Goal: Task Accomplishment & Management: Manage account settings

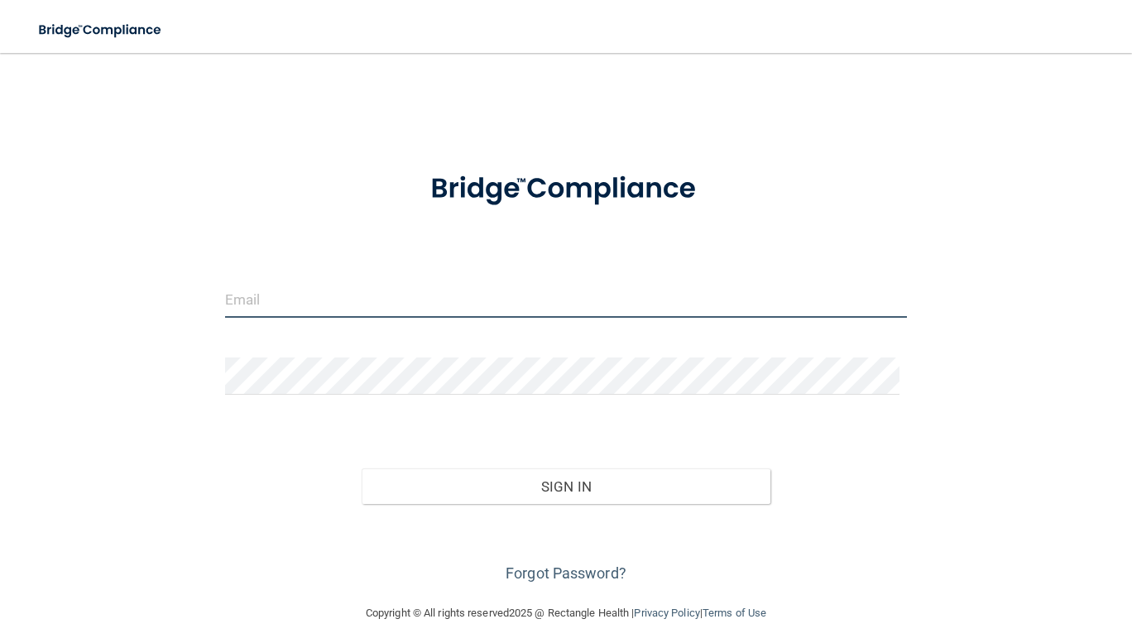
click at [355, 292] on input "email" at bounding box center [566, 299] width 682 height 37
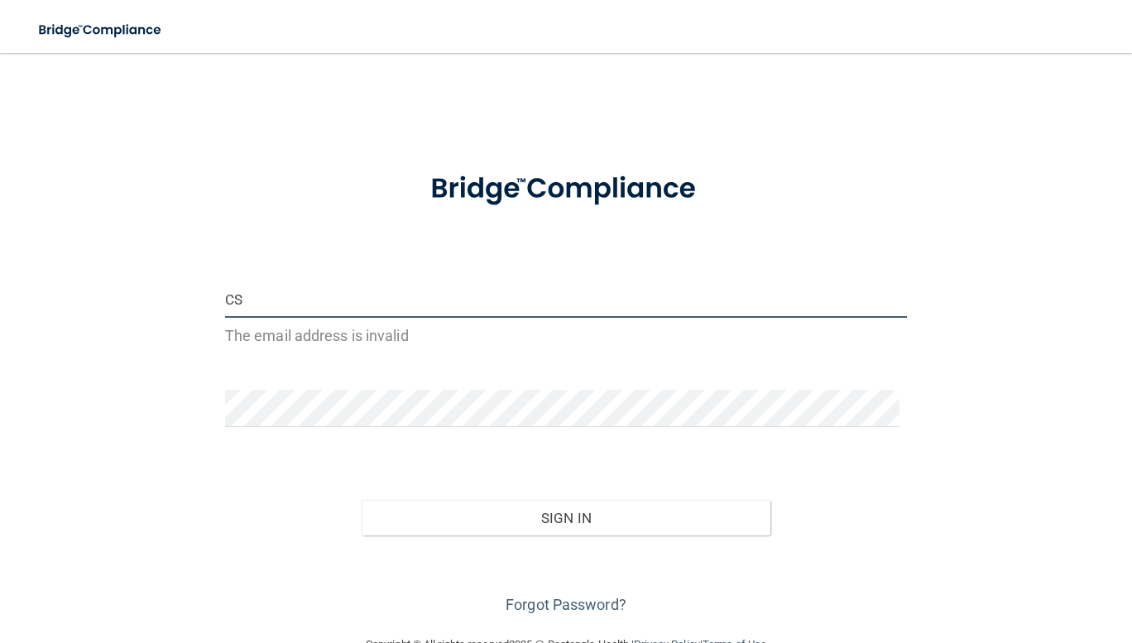
type input "C"
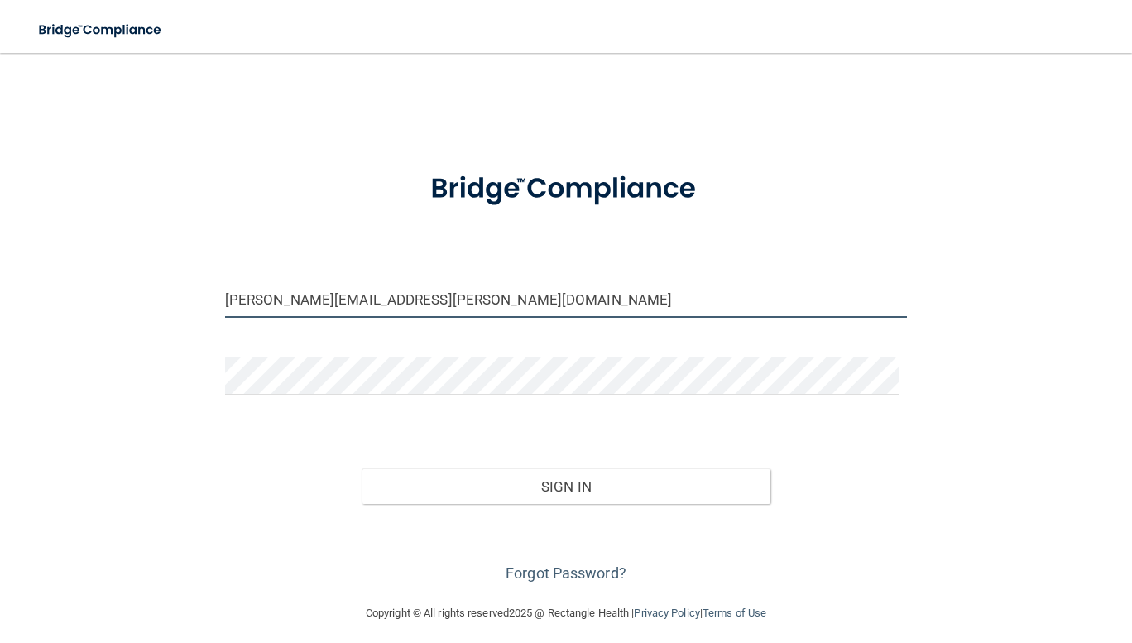
type input "[PERSON_NAME][EMAIL_ADDRESS][PERSON_NAME][DOMAIN_NAME]"
click at [362, 469] on button "Sign In" at bounding box center [567, 487] width 410 height 36
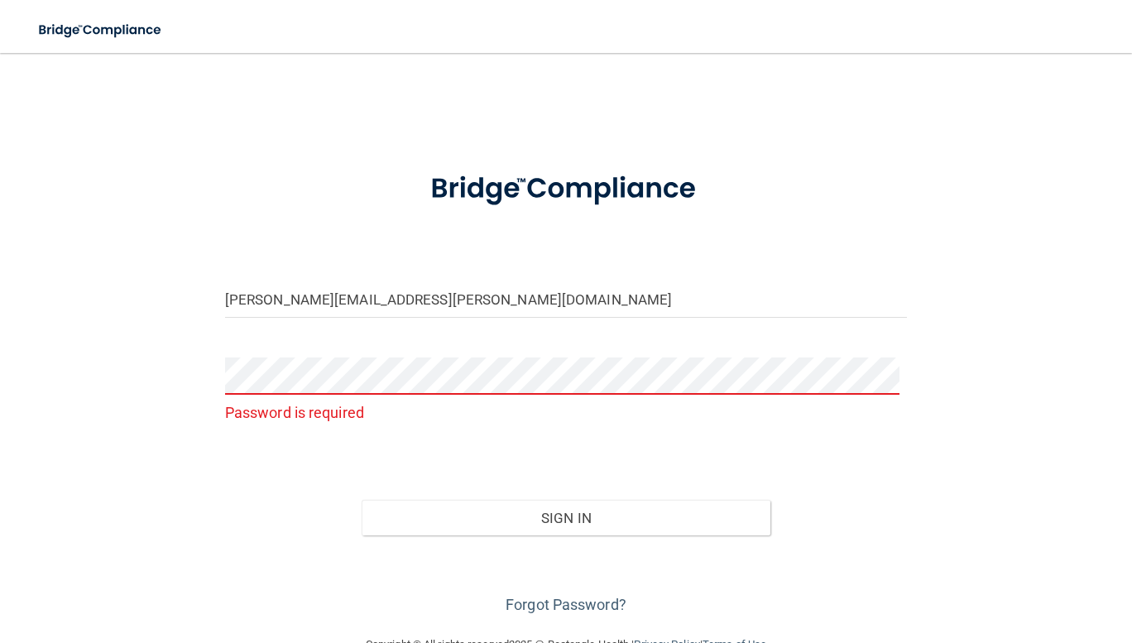
click at [311, 403] on p "Password is required" at bounding box center [566, 412] width 682 height 27
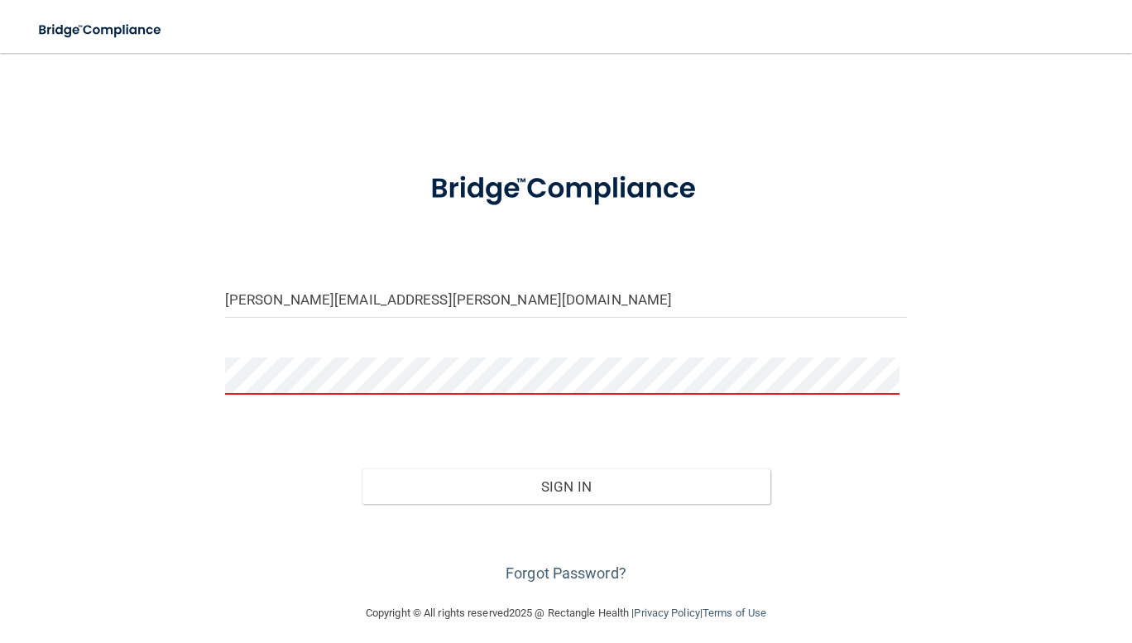
click at [362, 469] on button "Sign In" at bounding box center [567, 487] width 410 height 36
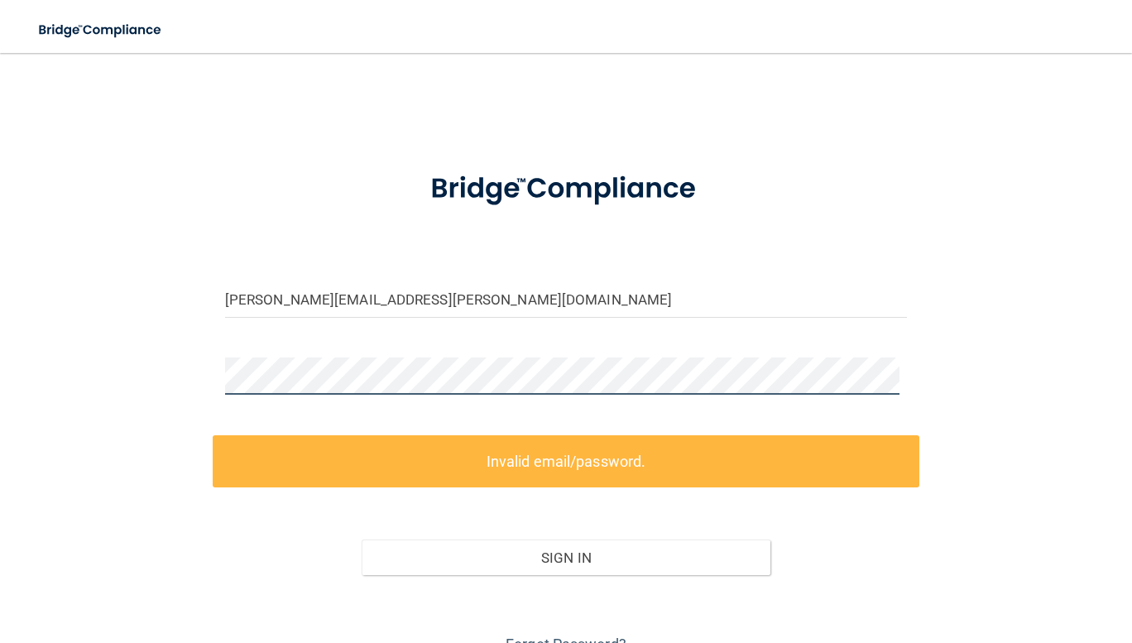
scroll to position [80, 0]
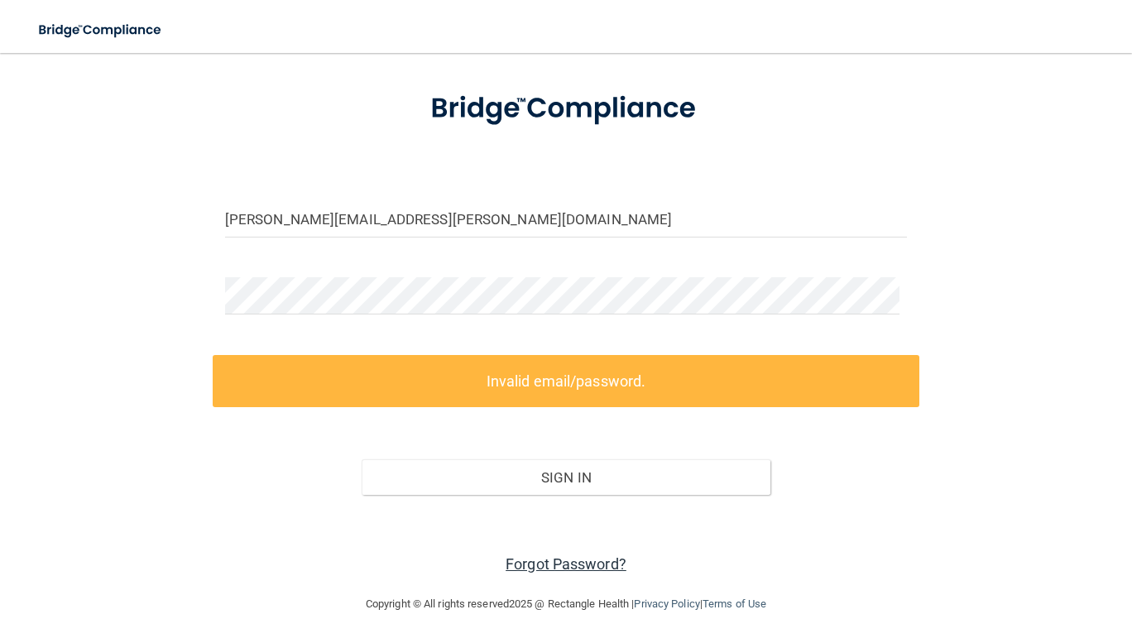
click at [560, 561] on link "Forgot Password?" at bounding box center [566, 563] width 121 height 17
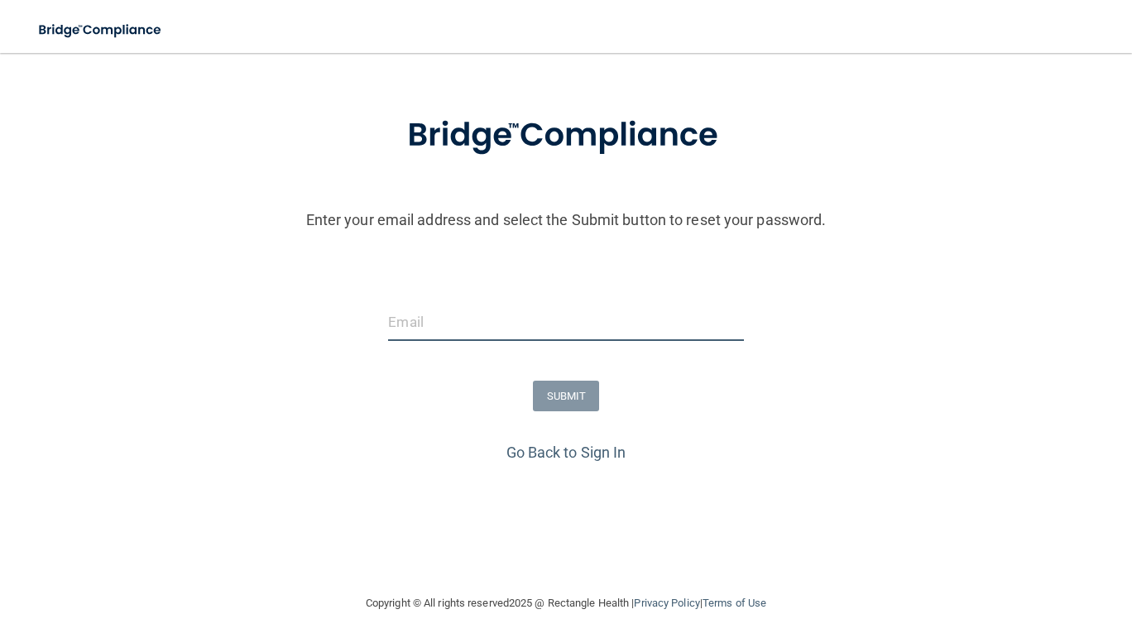
click at [452, 327] on input "email" at bounding box center [565, 322] width 355 height 37
type input "[PERSON_NAME][EMAIL_ADDRESS][PERSON_NAME][DOMAIN_NAME]"
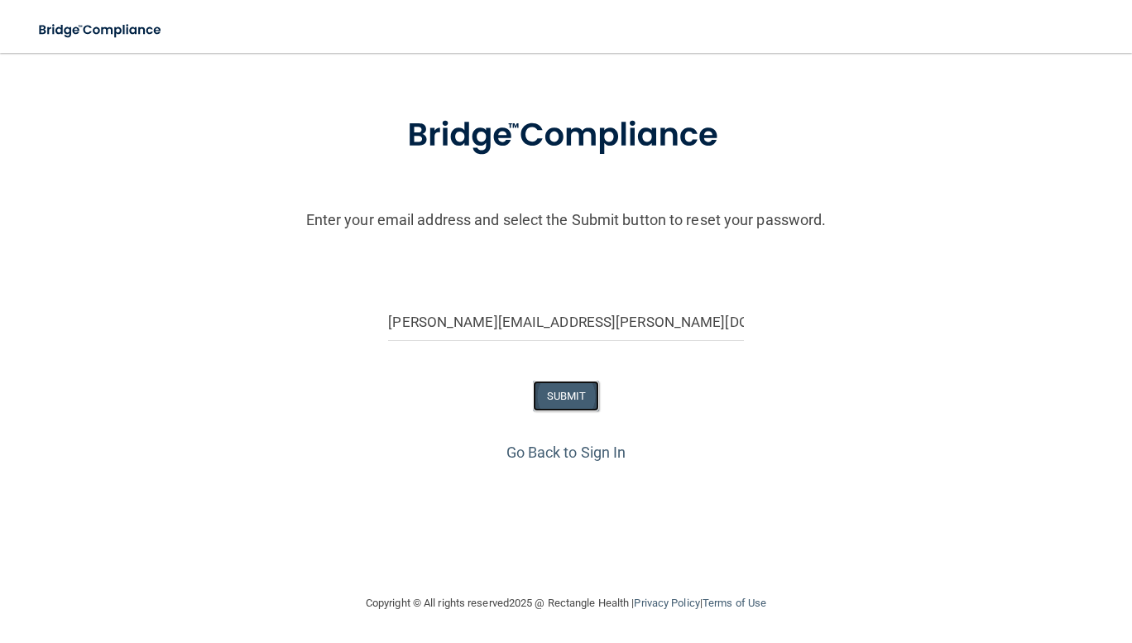
click at [557, 395] on button "SUBMIT" at bounding box center [566, 396] width 67 height 31
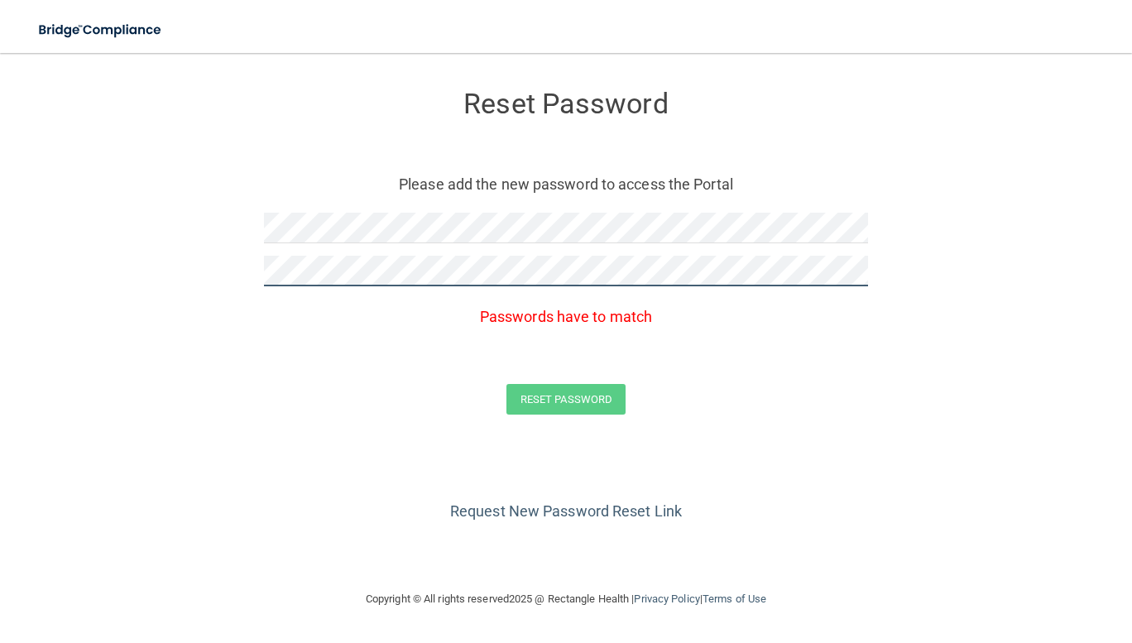
click at [200, 283] on form "Reset Password Please add the new password to access the Portal Passwords have …" at bounding box center [566, 256] width 1066 height 373
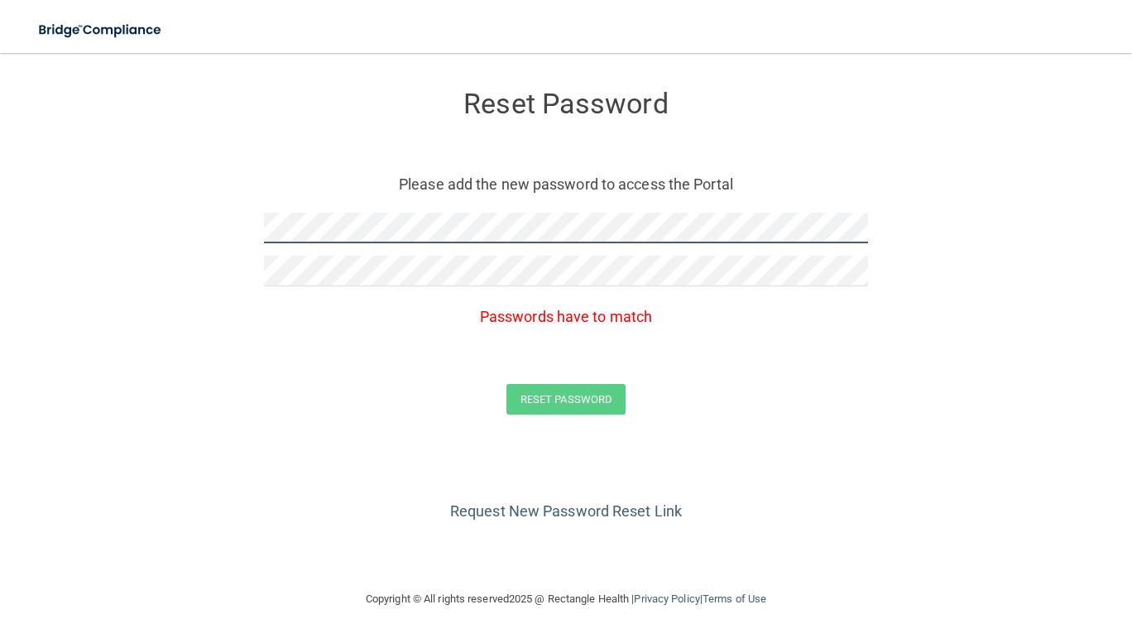
click at [78, 241] on form "Reset Password Please add the new password to access the Portal Passwords have …" at bounding box center [566, 256] width 1066 height 373
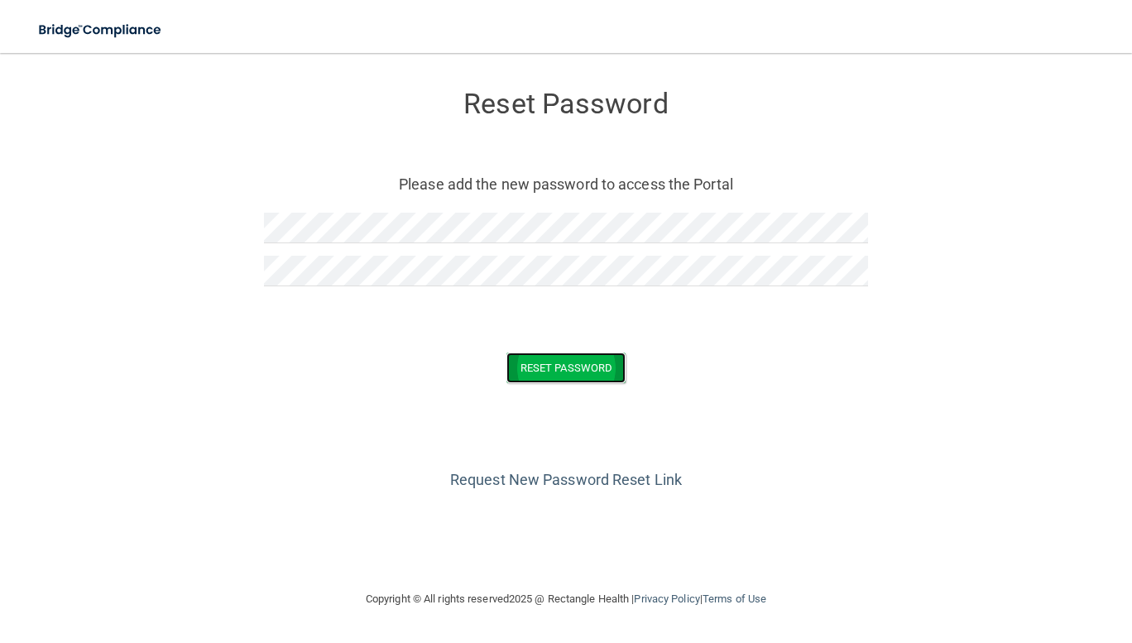
click at [555, 368] on button "Reset Password" at bounding box center [566, 368] width 119 height 31
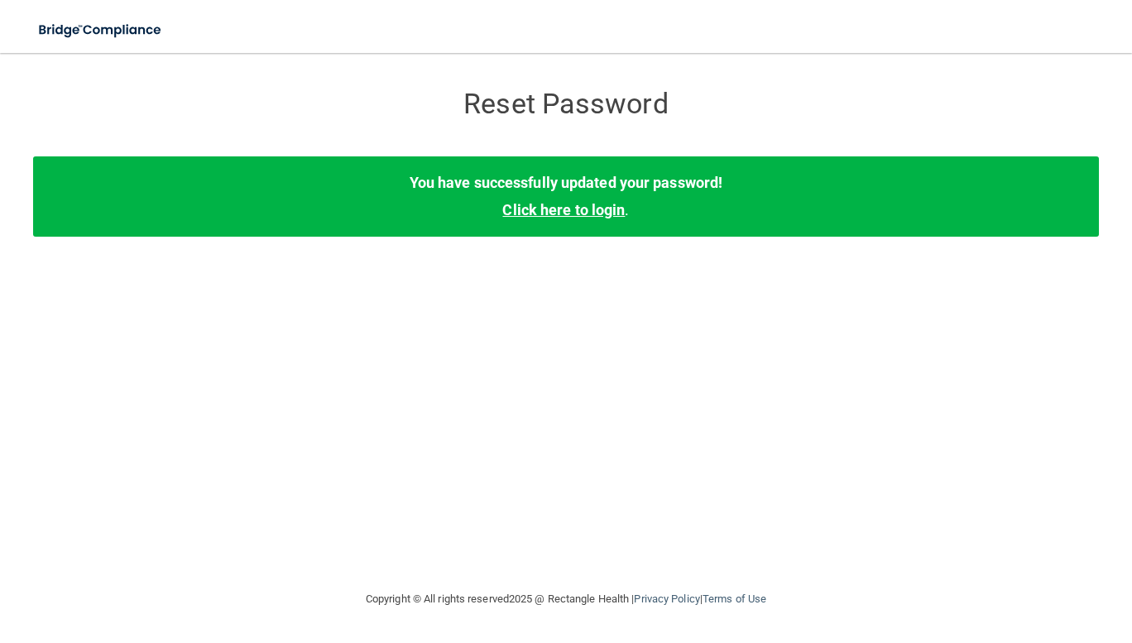
click at [594, 213] on link "Click here to login" at bounding box center [563, 209] width 123 height 17
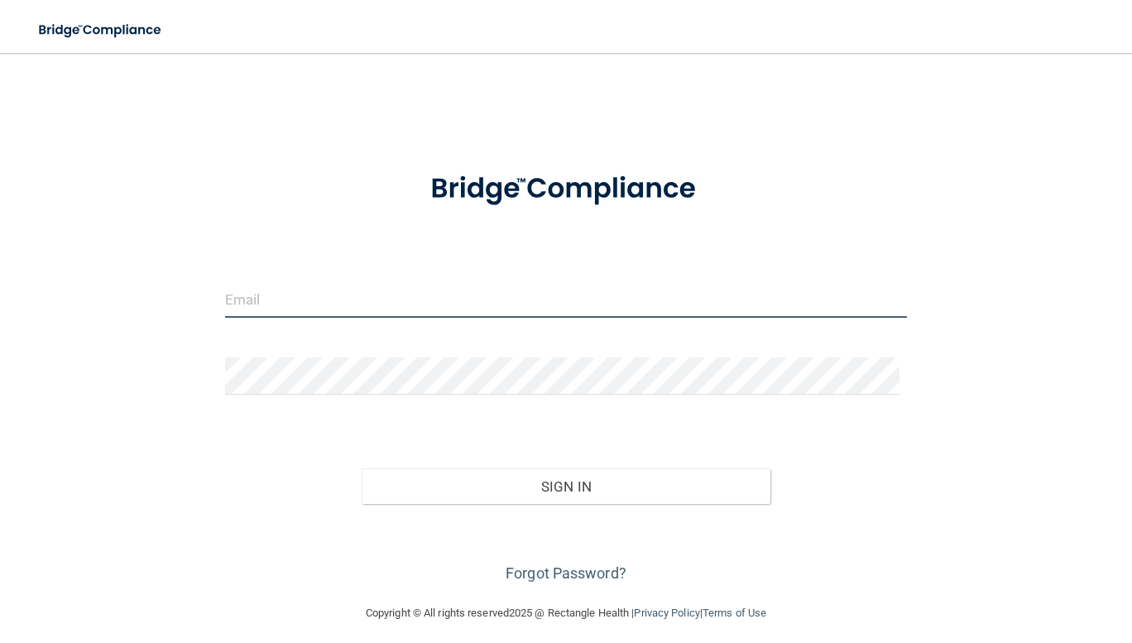
click at [441, 294] on input "email" at bounding box center [566, 299] width 682 height 37
type input "[PERSON_NAME][EMAIL_ADDRESS][PERSON_NAME][DOMAIN_NAME]"
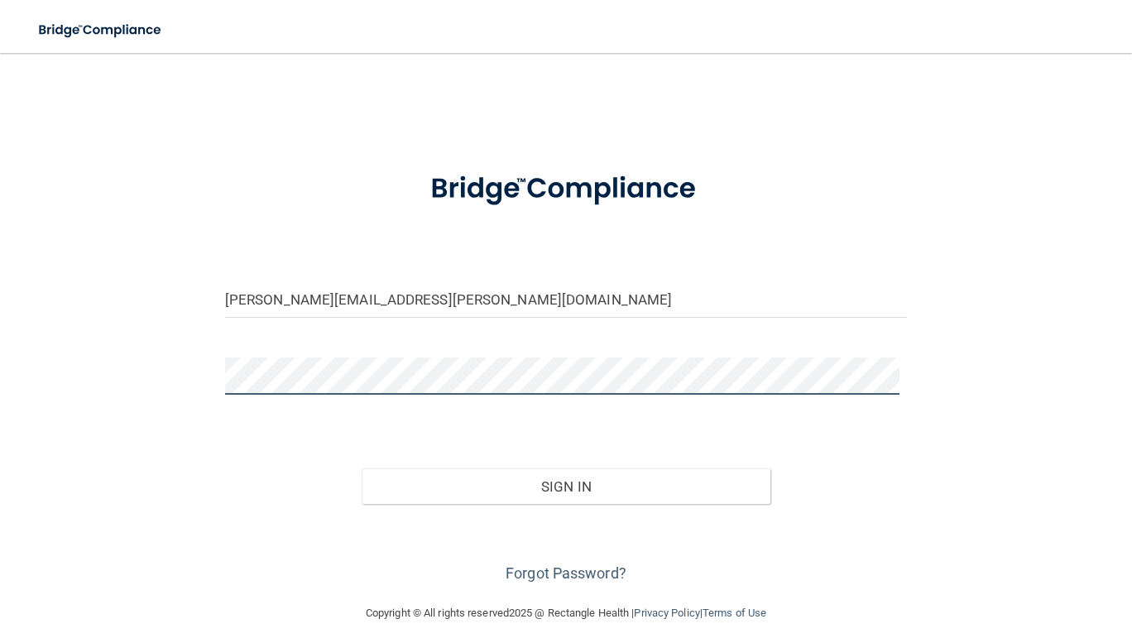
click at [362, 469] on button "Sign In" at bounding box center [567, 487] width 410 height 36
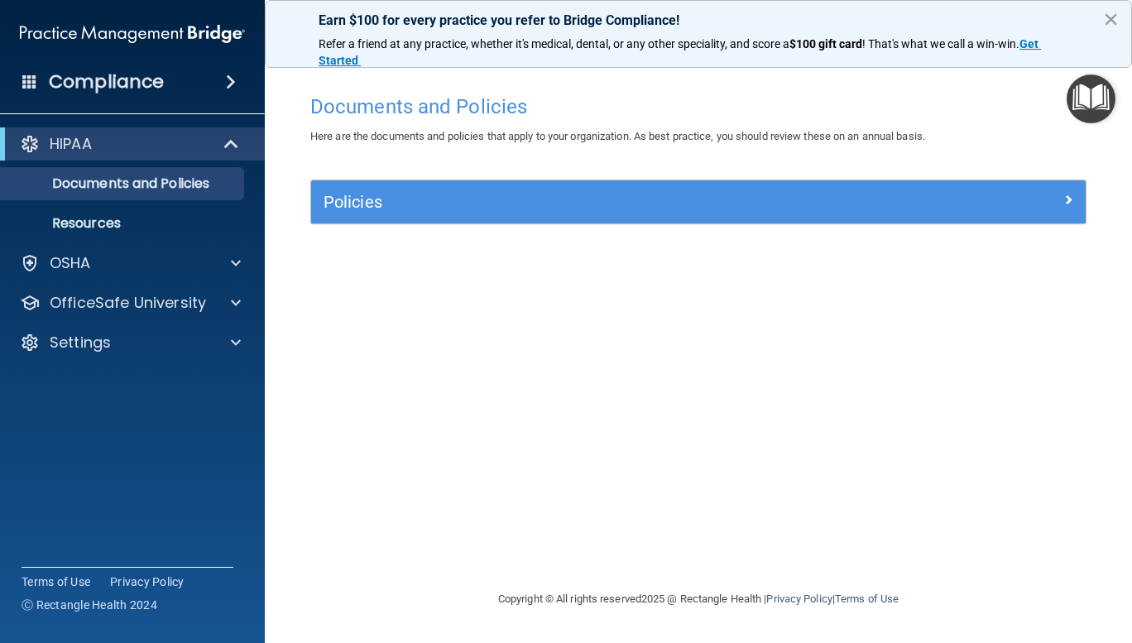
click at [1107, 25] on button "×" at bounding box center [1111, 19] width 16 height 26
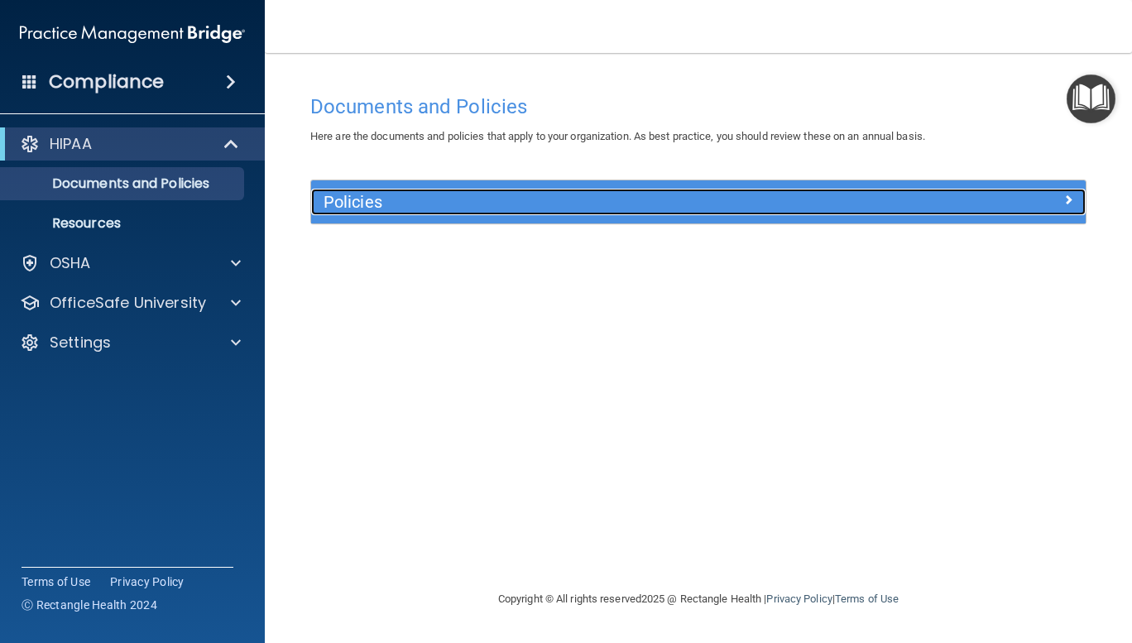
click at [1069, 197] on span at bounding box center [1069, 200] width 10 height 20
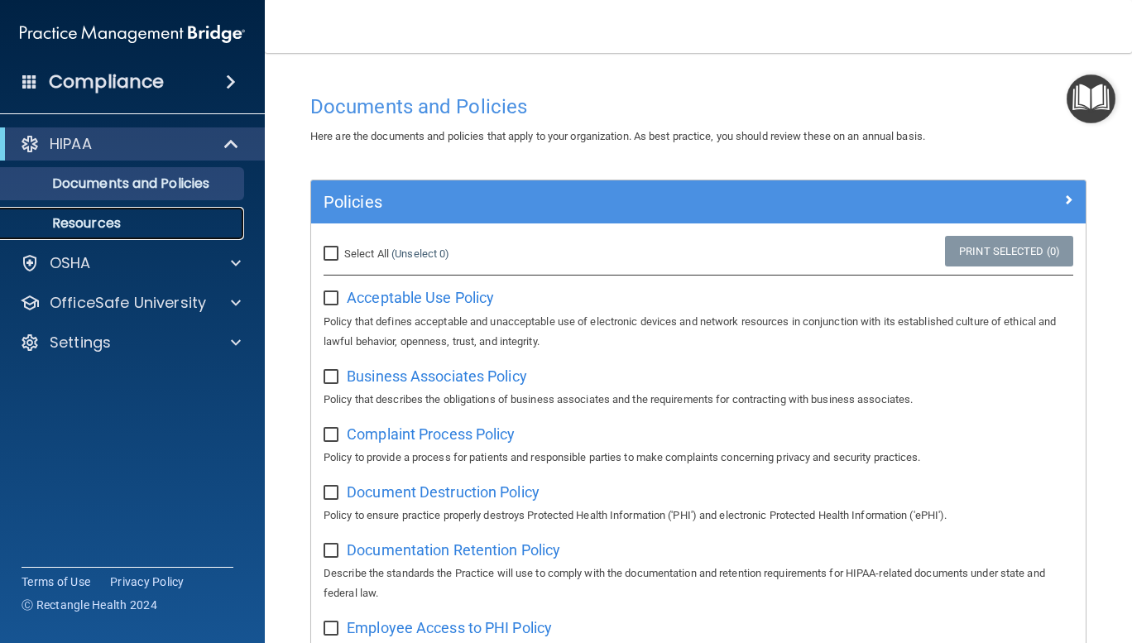
click at [103, 219] on p "Resources" at bounding box center [124, 223] width 226 height 17
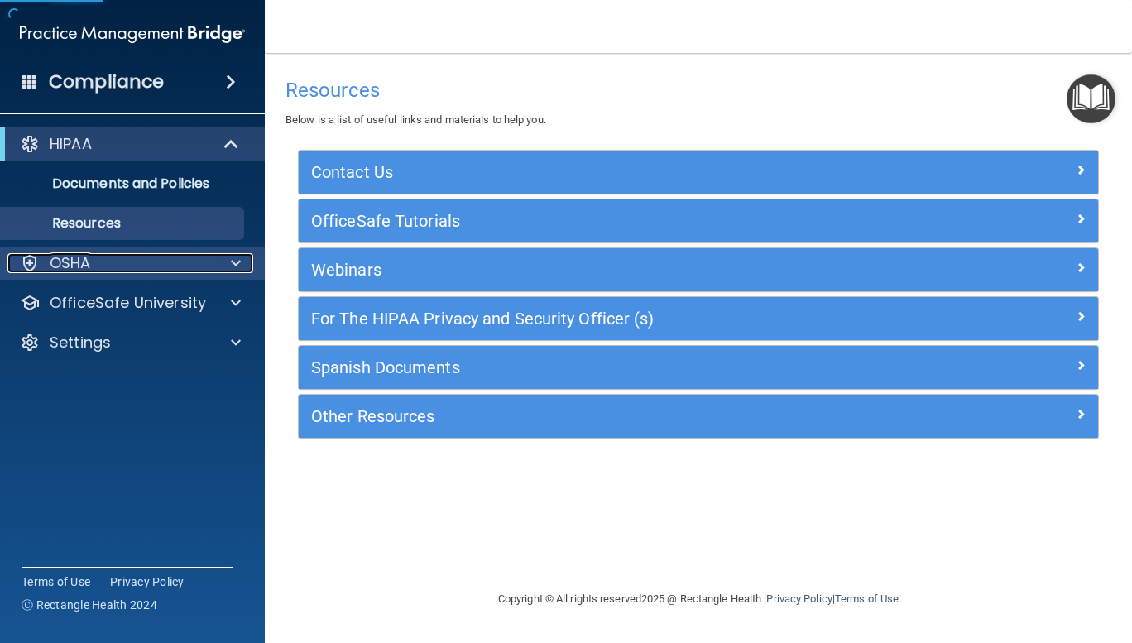
click at [79, 264] on p "OSHA" at bounding box center [70, 263] width 41 height 20
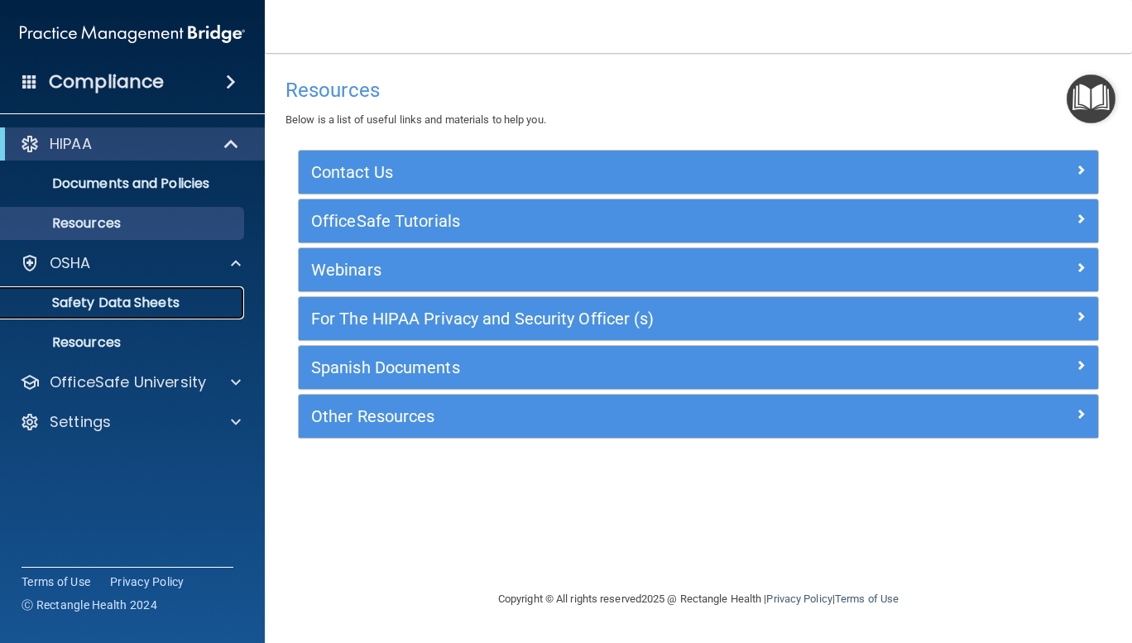
click at [96, 309] on p "Safety Data Sheets" at bounding box center [124, 303] width 226 height 17
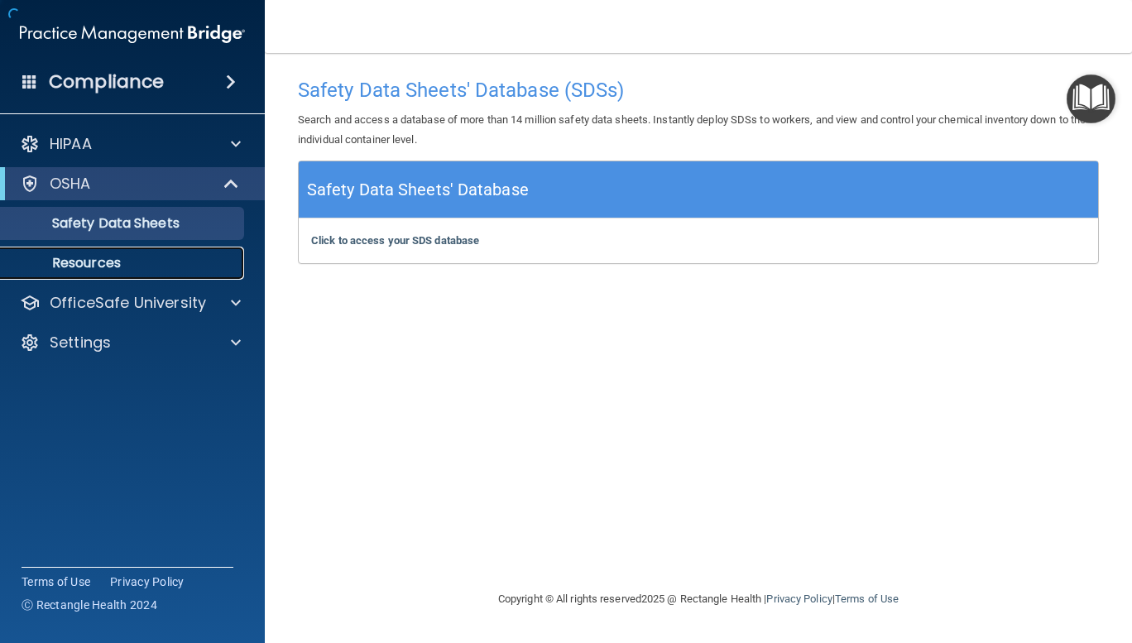
click at [116, 258] on p "Resources" at bounding box center [124, 263] width 226 height 17
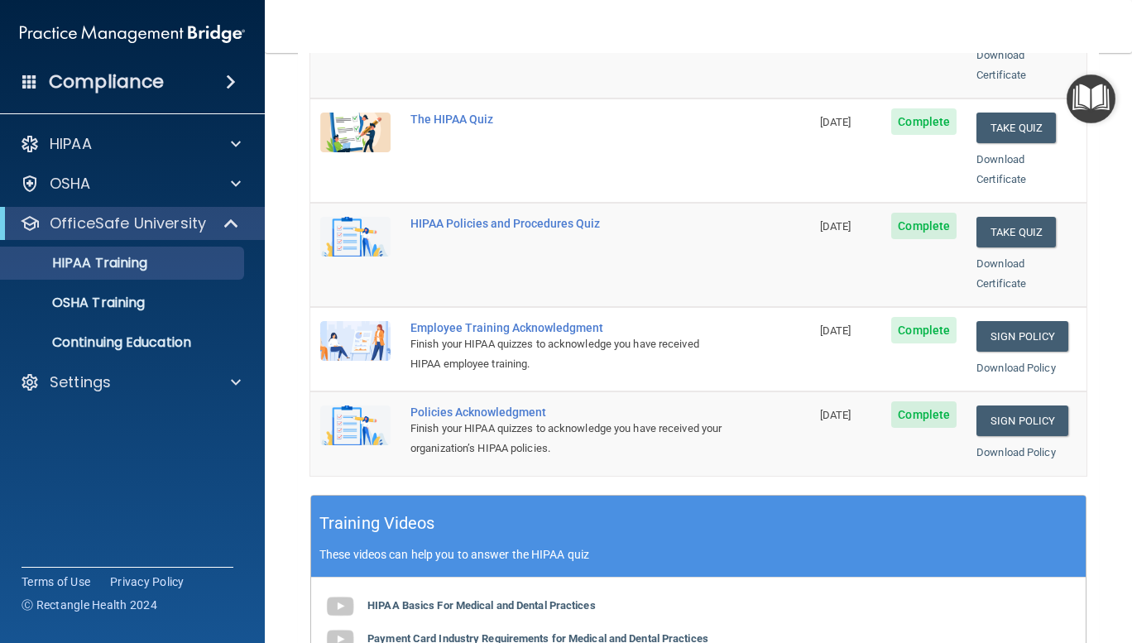
scroll to position [338, 0]
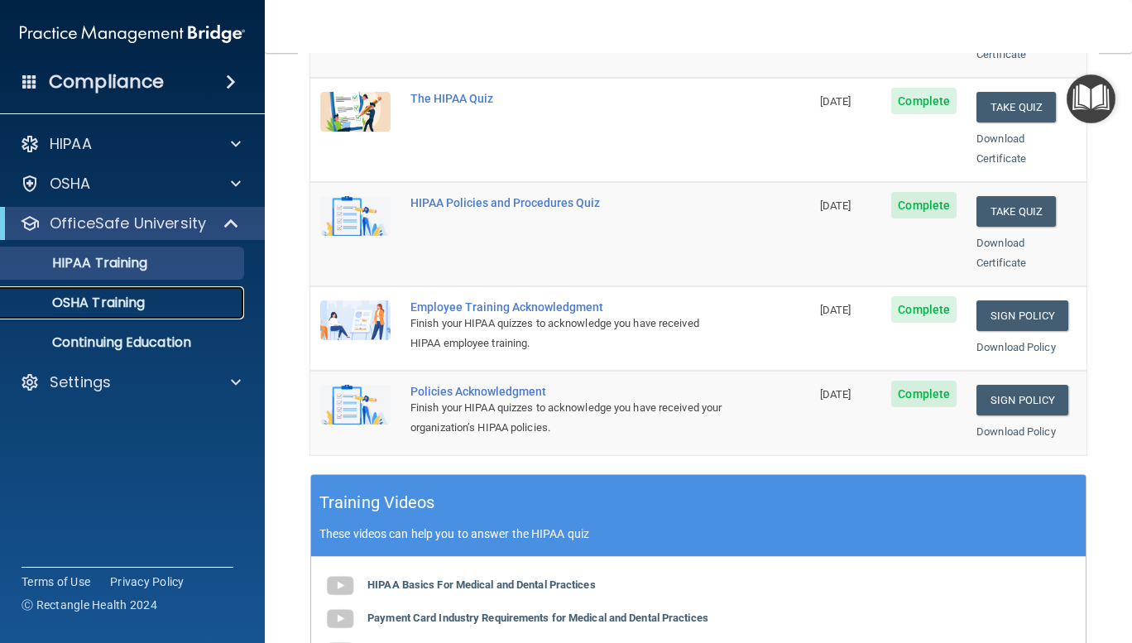
click at [128, 310] on p "OSHA Training" at bounding box center [78, 303] width 134 height 17
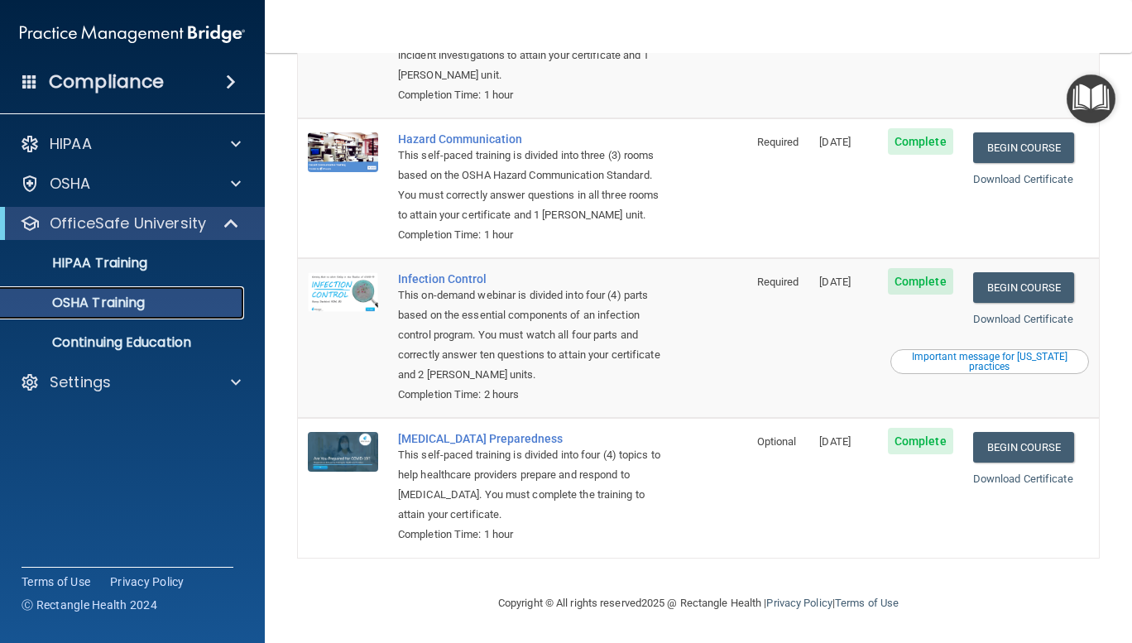
scroll to position [251, 0]
drag, startPoint x: 1129, startPoint y: 67, endPoint x: 784, endPoint y: 208, distance: 372.8
click at [784, 208] on td "Required" at bounding box center [778, 188] width 63 height 140
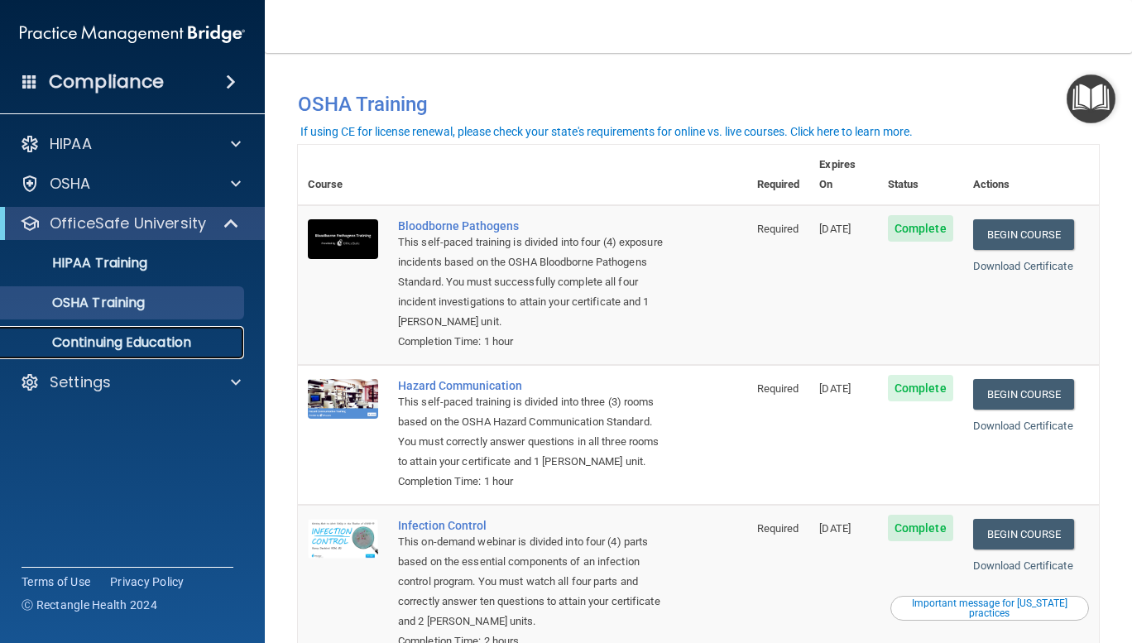
click at [147, 334] on p "Continuing Education" at bounding box center [124, 342] width 226 height 17
